Goal: Communication & Community: Answer question/provide support

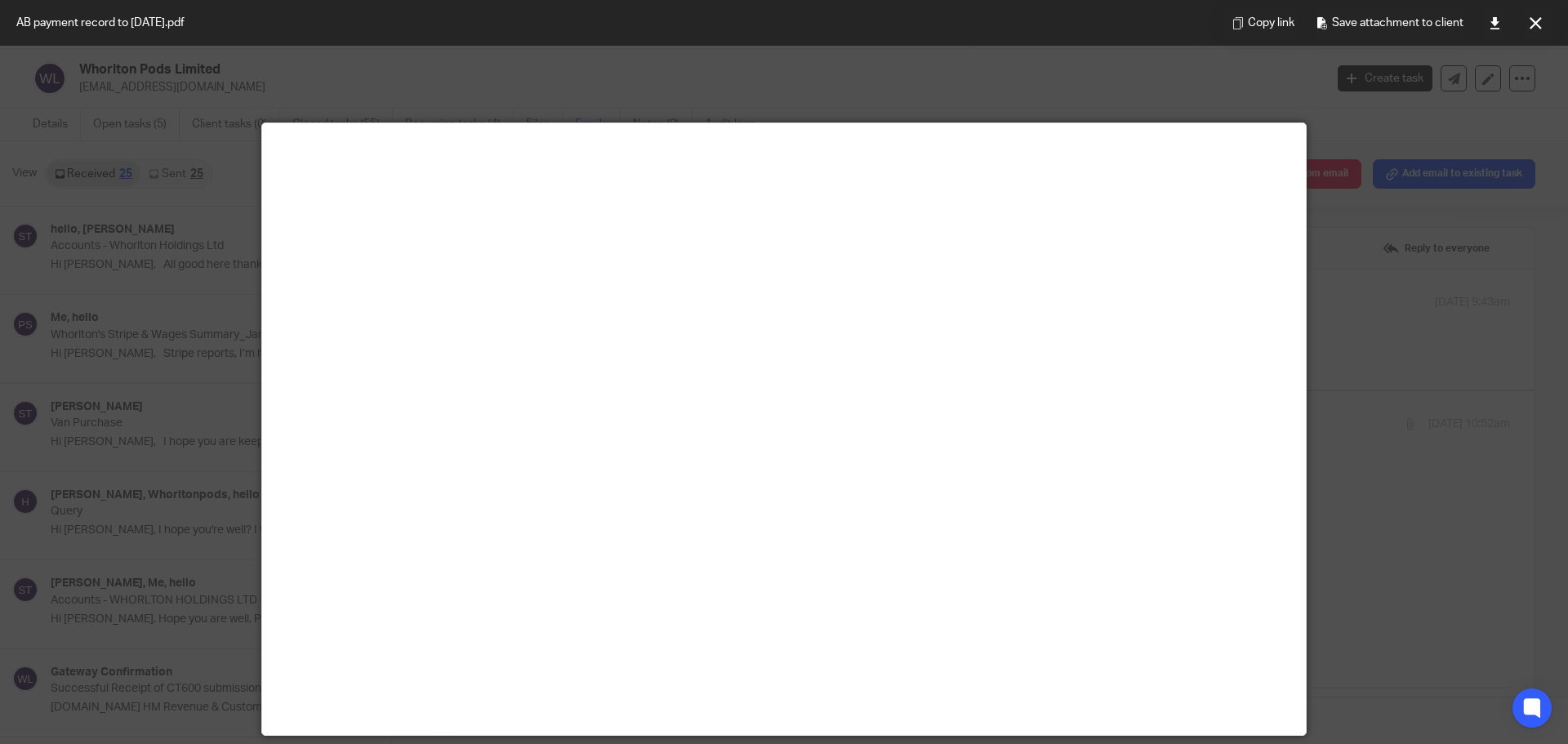
scroll to position [816, 0]
click at [85, 476] on div at bounding box center [784, 372] width 1568 height 744
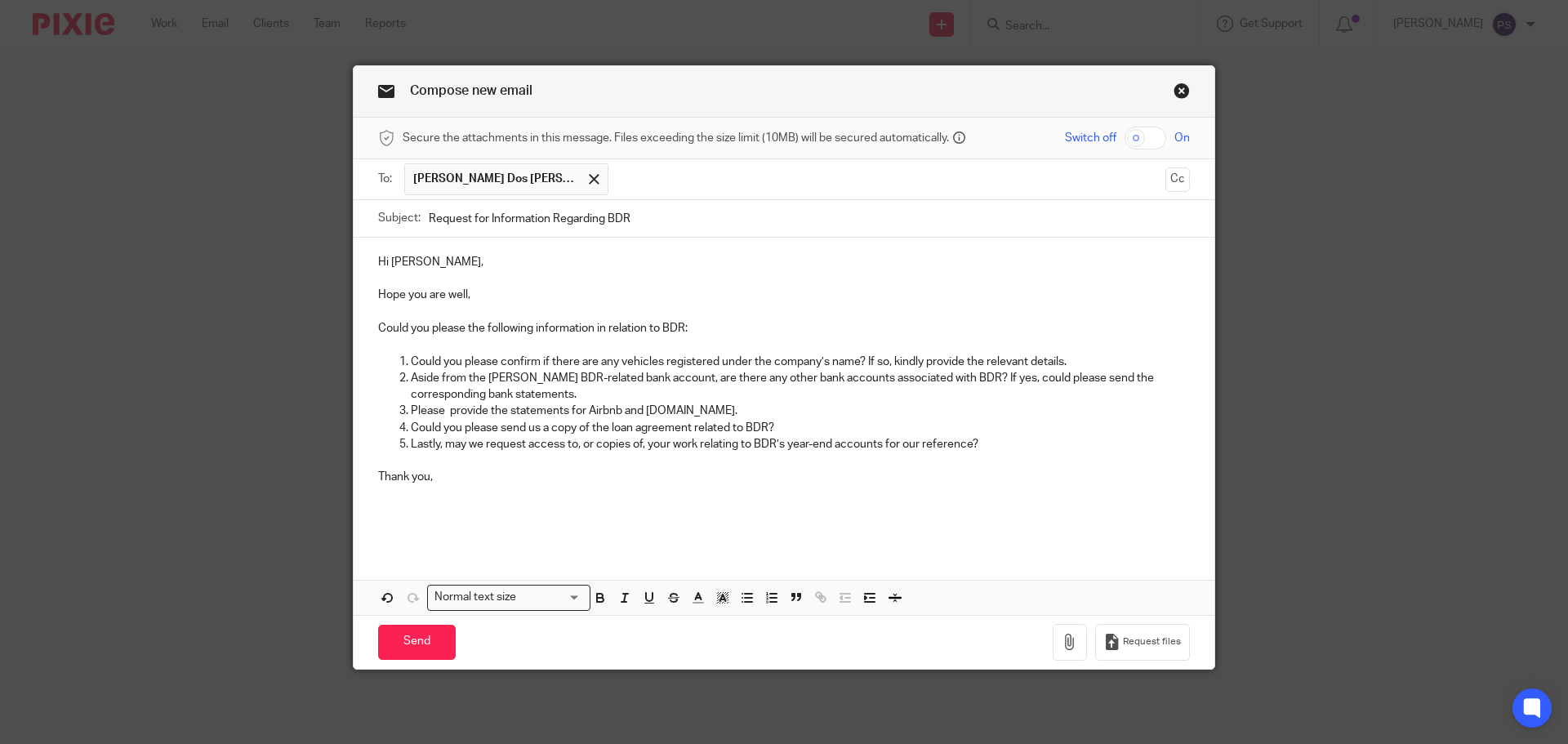
click at [494, 486] on p at bounding box center [784, 494] width 812 height 16
click at [481, 471] on p "Thank you," at bounding box center [784, 477] width 812 height 16
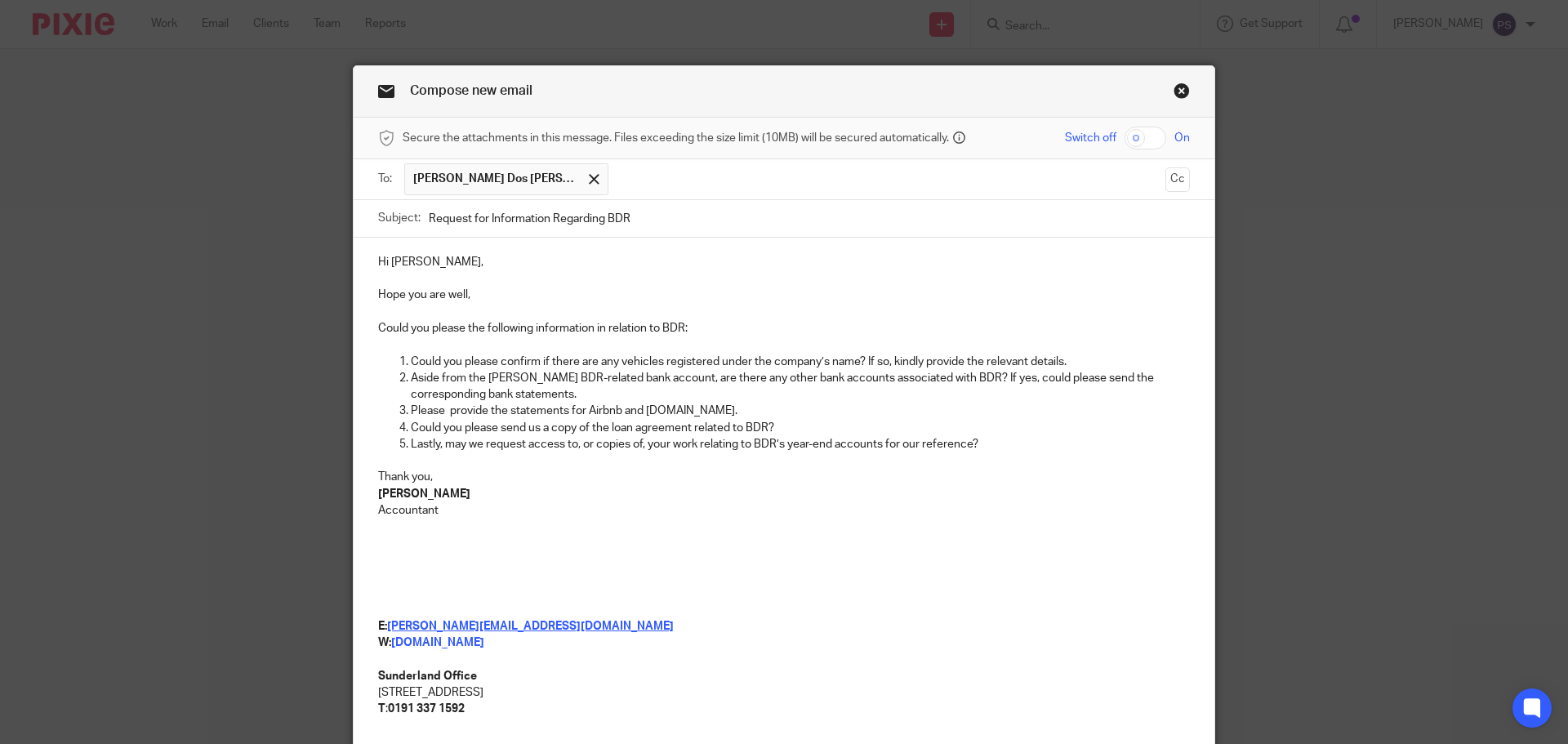
click at [534, 505] on p "Accountant" at bounding box center [784, 511] width 812 height 16
click at [775, 547] on p at bounding box center [784, 568] width 812 height 66
click at [774, 545] on p at bounding box center [784, 568] width 812 height 66
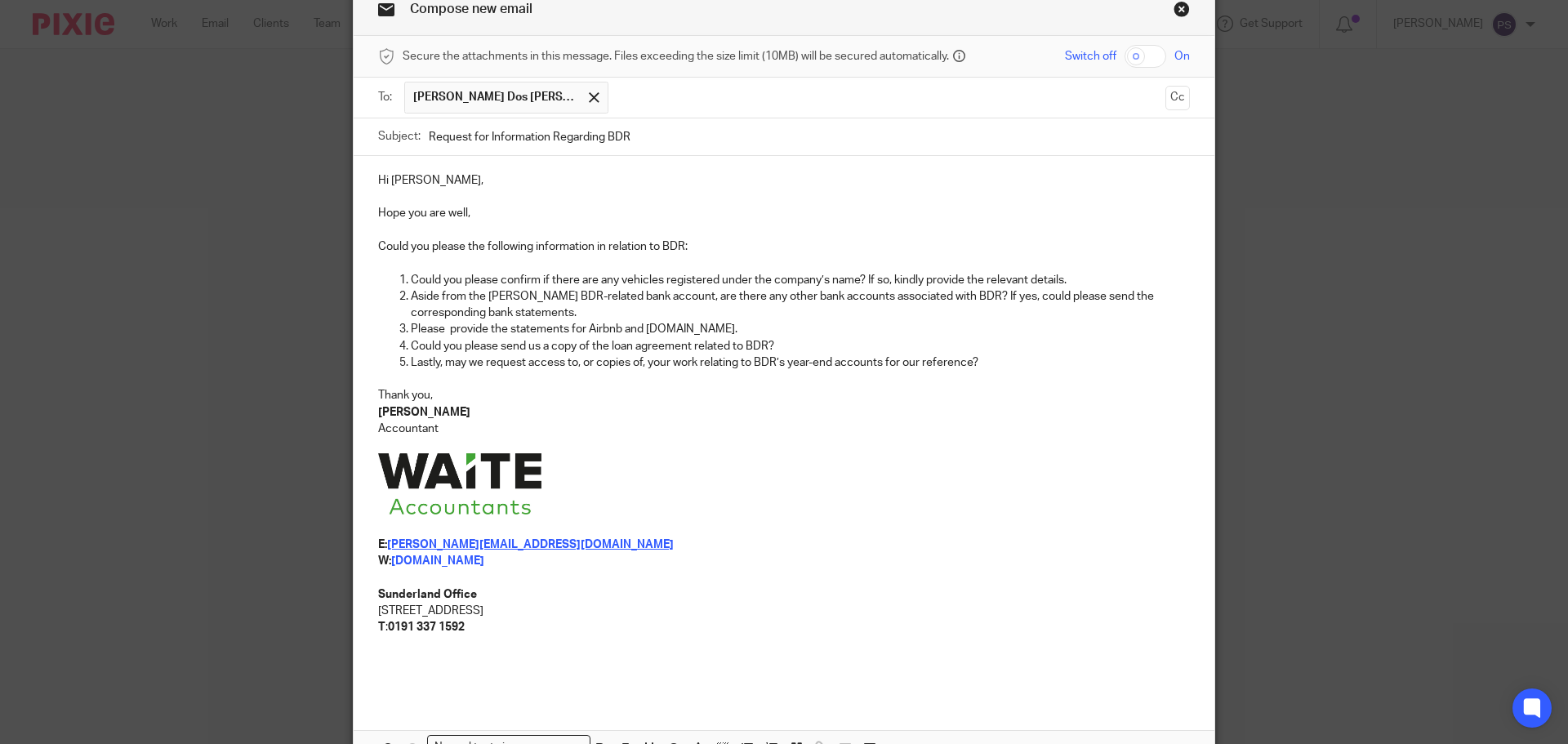
scroll to position [223, 0]
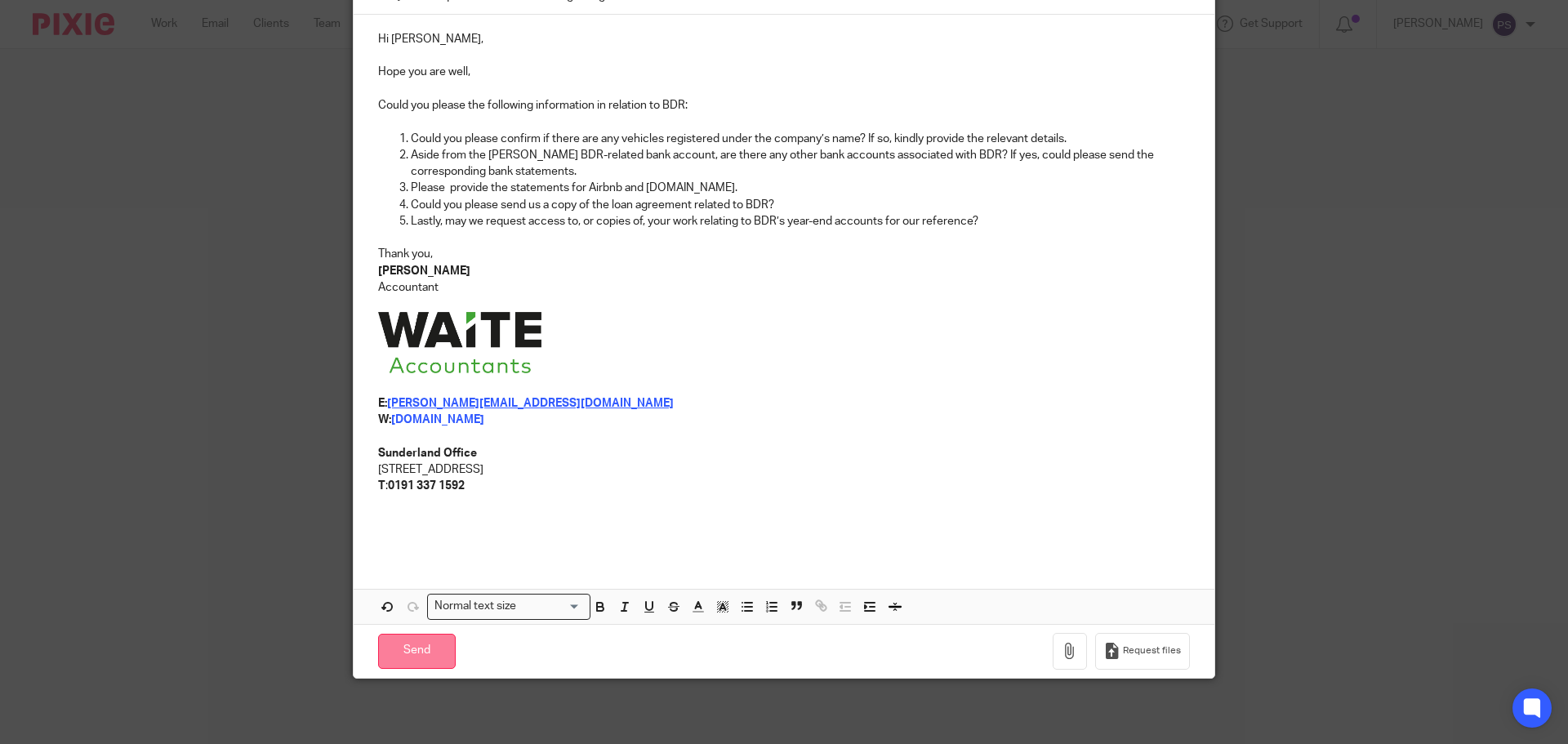
click at [403, 653] on input "Send" at bounding box center [417, 651] width 78 height 35
